Goal: Information Seeking & Learning: Learn about a topic

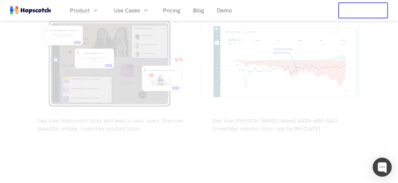
scroll to position [2050, 0]
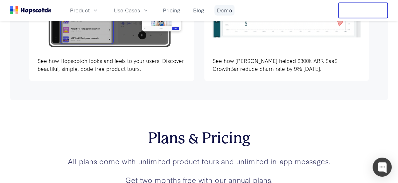
click at [218, 13] on link "Demo" at bounding box center [224, 10] width 20 height 10
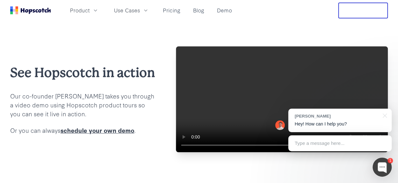
click at [249, 127] on video at bounding box center [282, 99] width 212 height 106
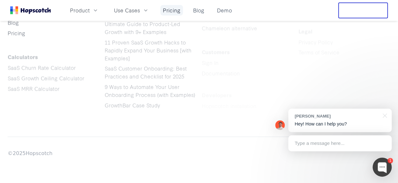
scroll to position [1034, 0]
